Goal: Transaction & Acquisition: Purchase product/service

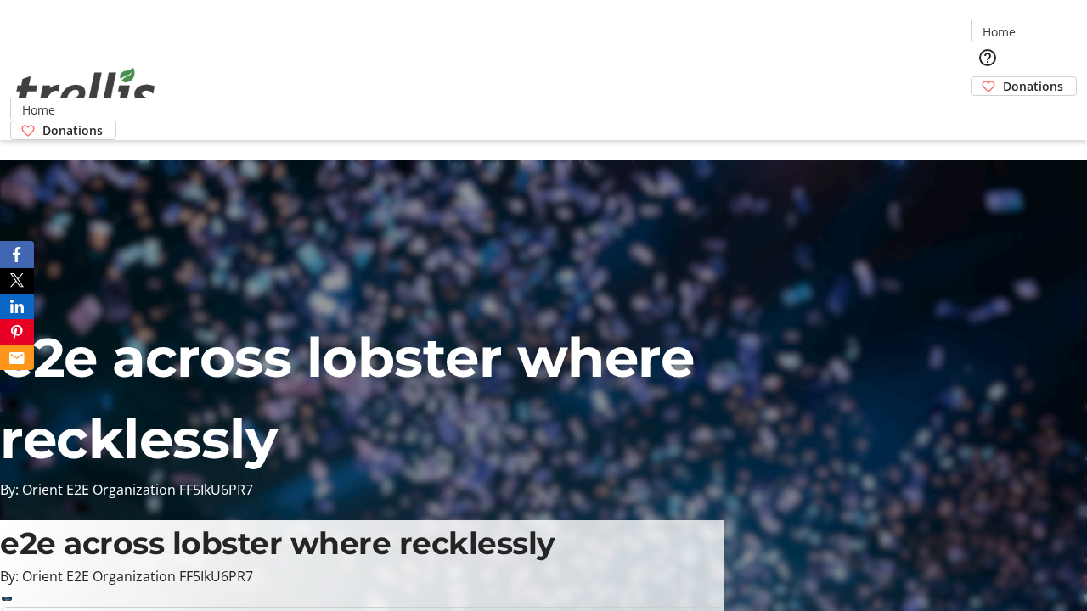
click at [1003, 77] on span "Donations" at bounding box center [1033, 86] width 60 height 18
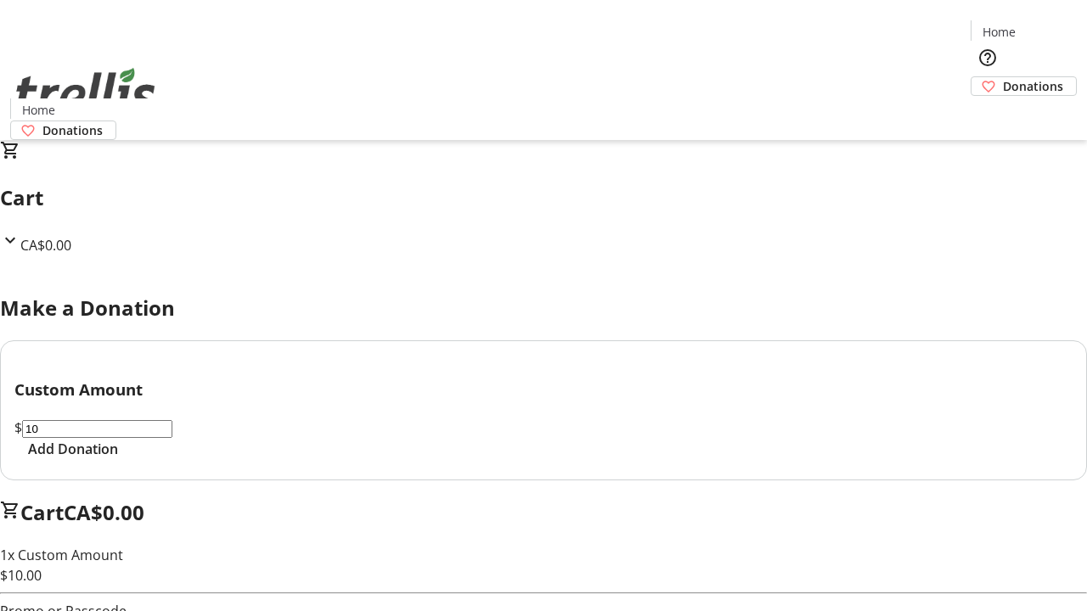
select select "CA"
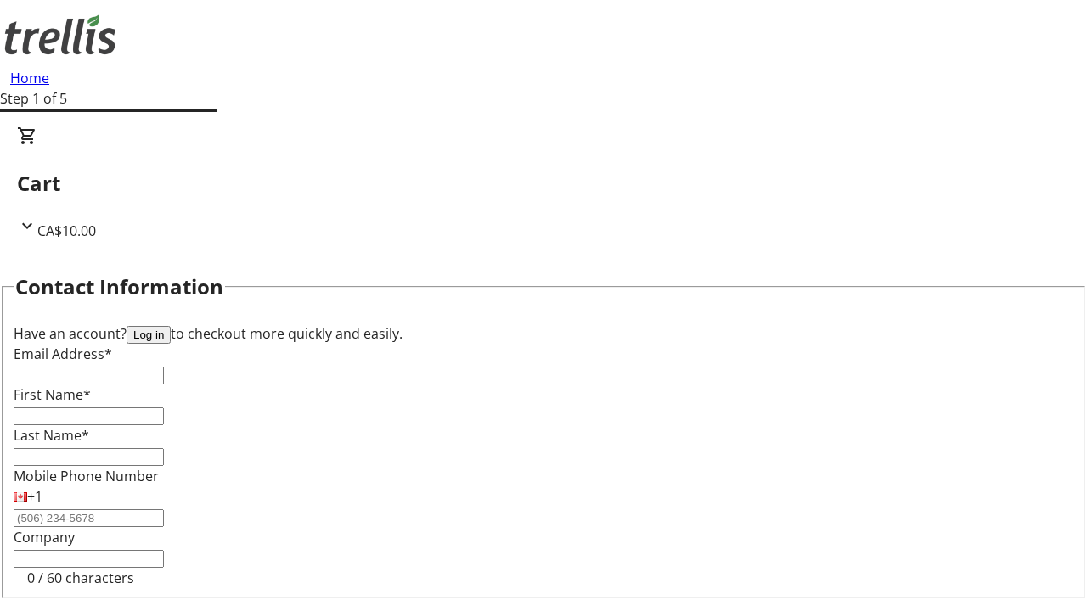
click at [171, 326] on button "Log in" at bounding box center [148, 335] width 44 height 18
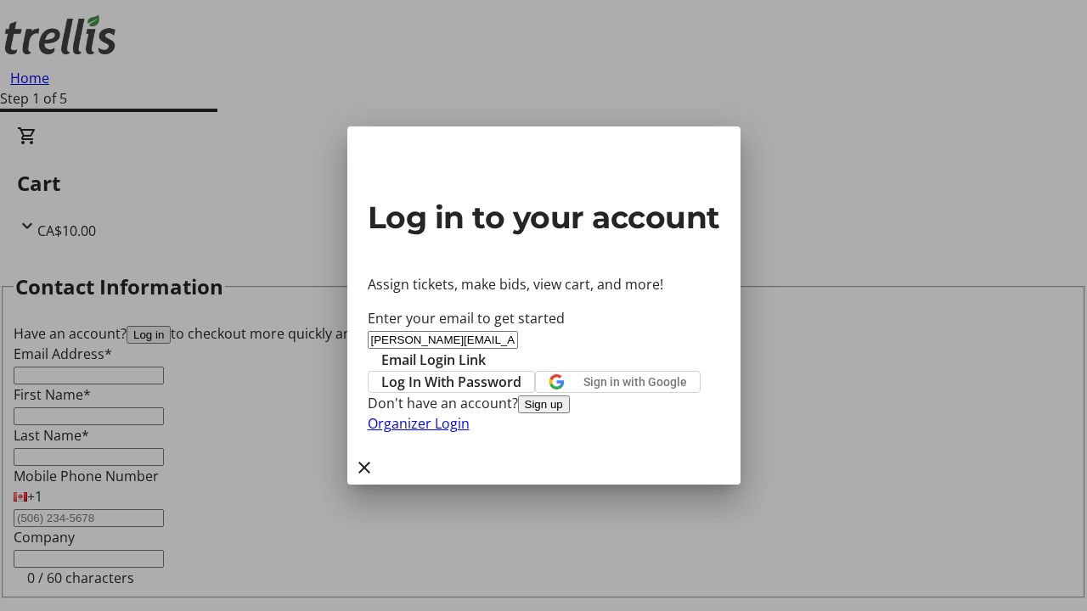
type input "[PERSON_NAME][EMAIL_ADDRESS][DOMAIN_NAME]"
click at [486, 350] on span "Email Login Link" at bounding box center [433, 360] width 104 height 20
